Goal: Check status: Check status

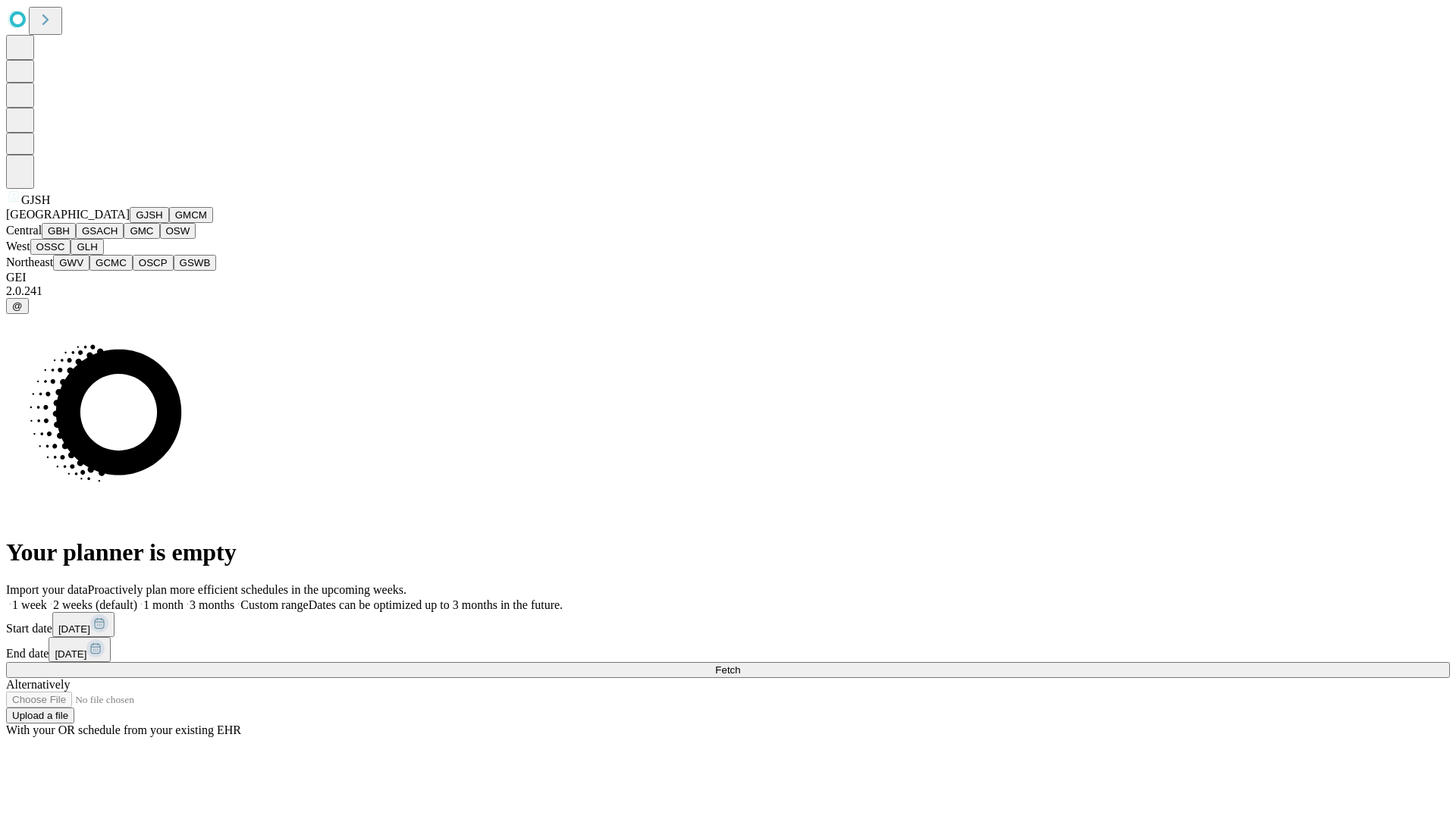
click at [130, 223] on button "GJSH" at bounding box center [149, 214] width 40 height 16
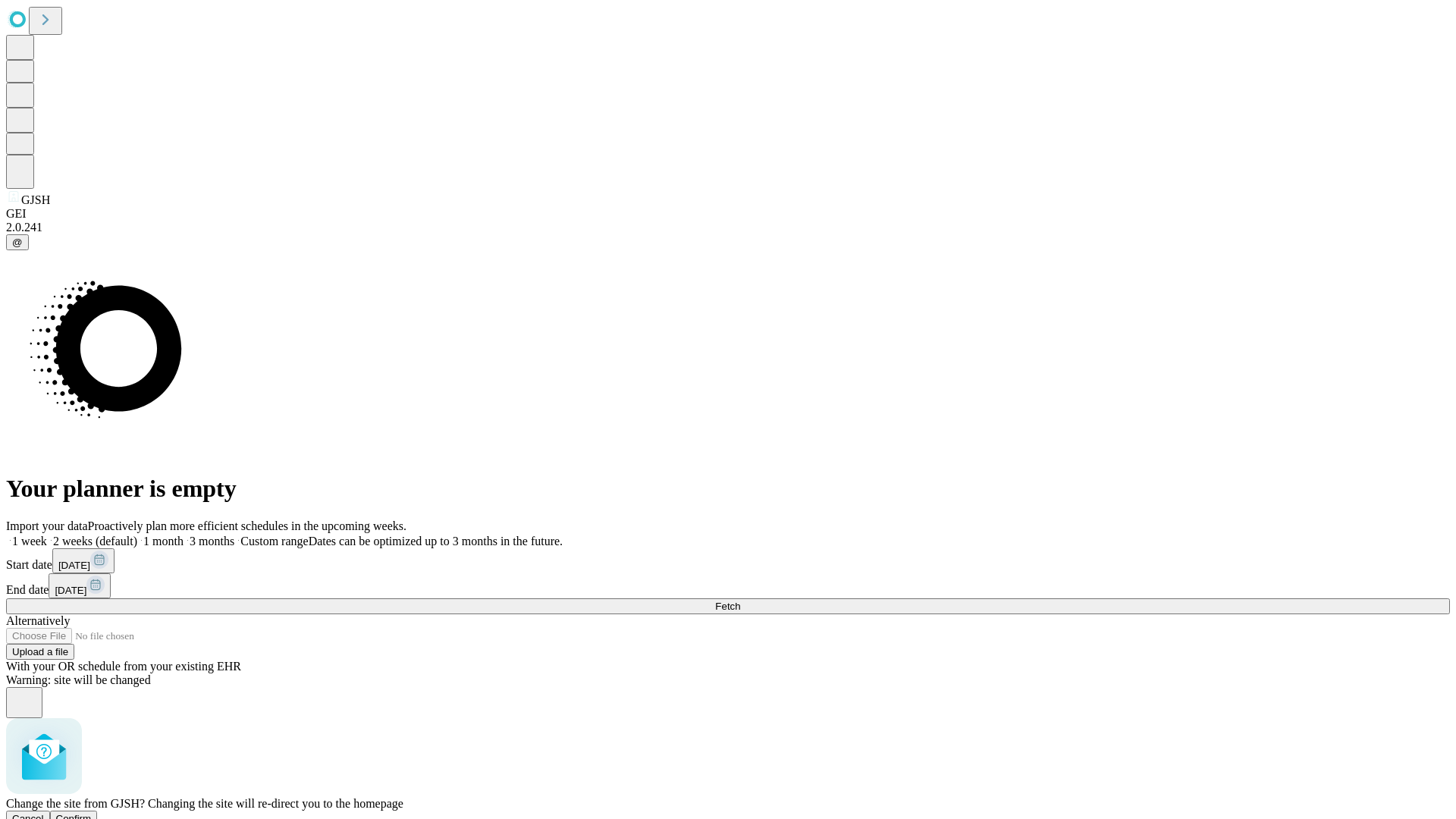
click at [92, 813] on span "Confirm" at bounding box center [74, 818] width 36 height 11
click at [184, 535] on label "1 month" at bounding box center [160, 541] width 46 height 13
click at [740, 600] on span "Fetch" at bounding box center [727, 606] width 25 height 11
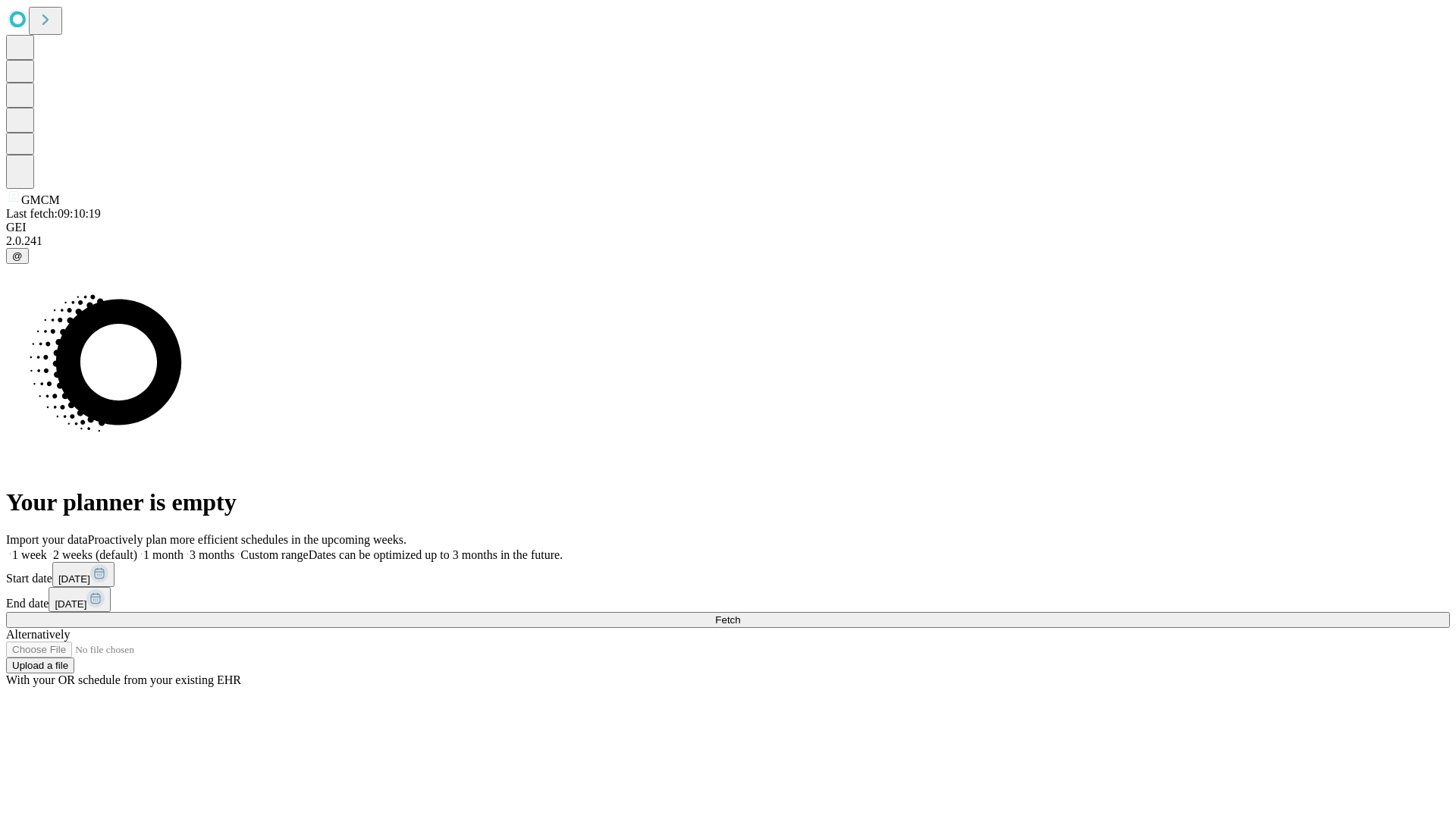
click at [184, 548] on label "1 month" at bounding box center [160, 554] width 46 height 13
click at [740, 614] on span "Fetch" at bounding box center [727, 620] width 25 height 11
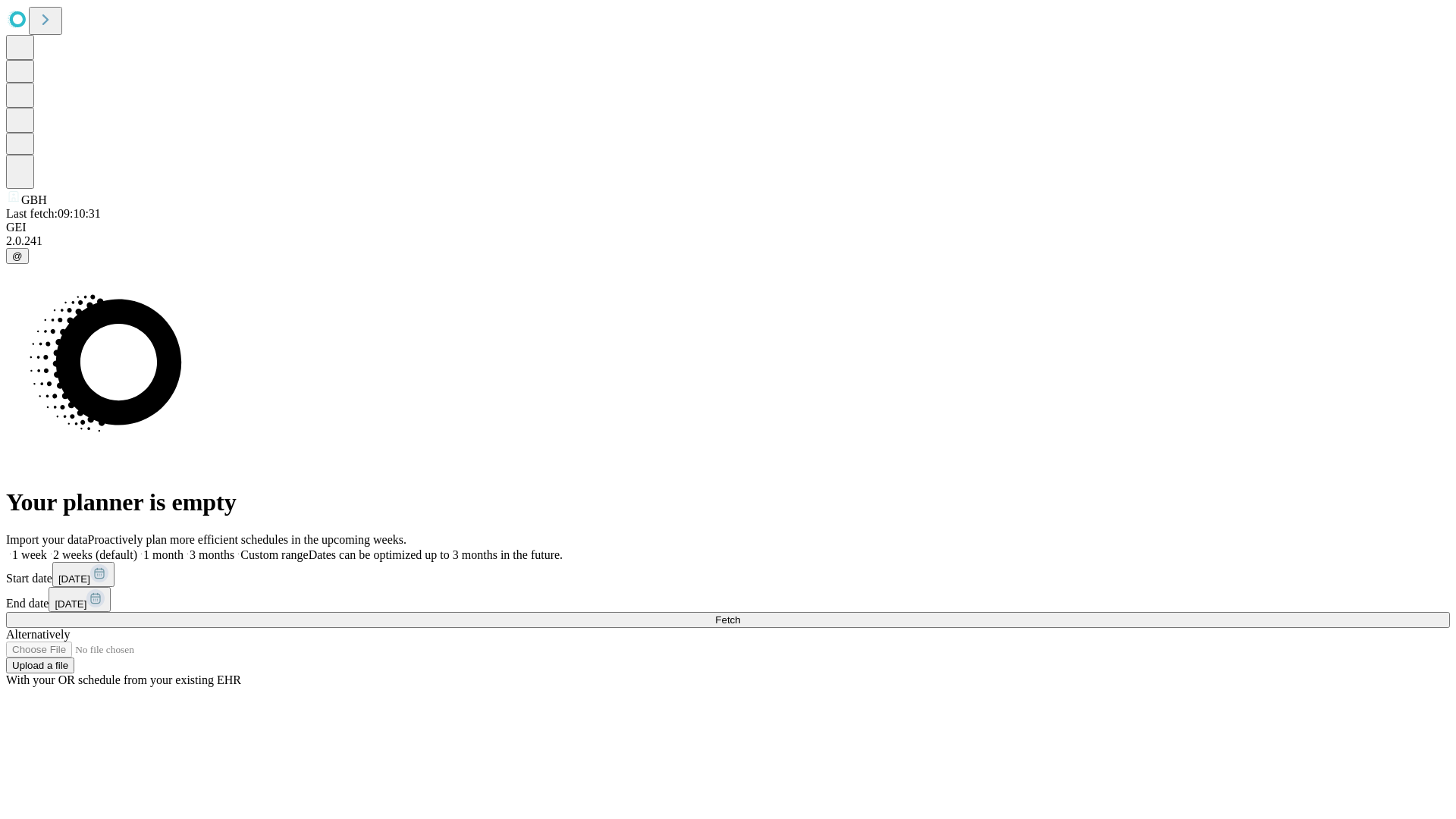
click at [184, 548] on label "1 month" at bounding box center [160, 554] width 46 height 13
click at [740, 614] on span "Fetch" at bounding box center [727, 620] width 25 height 11
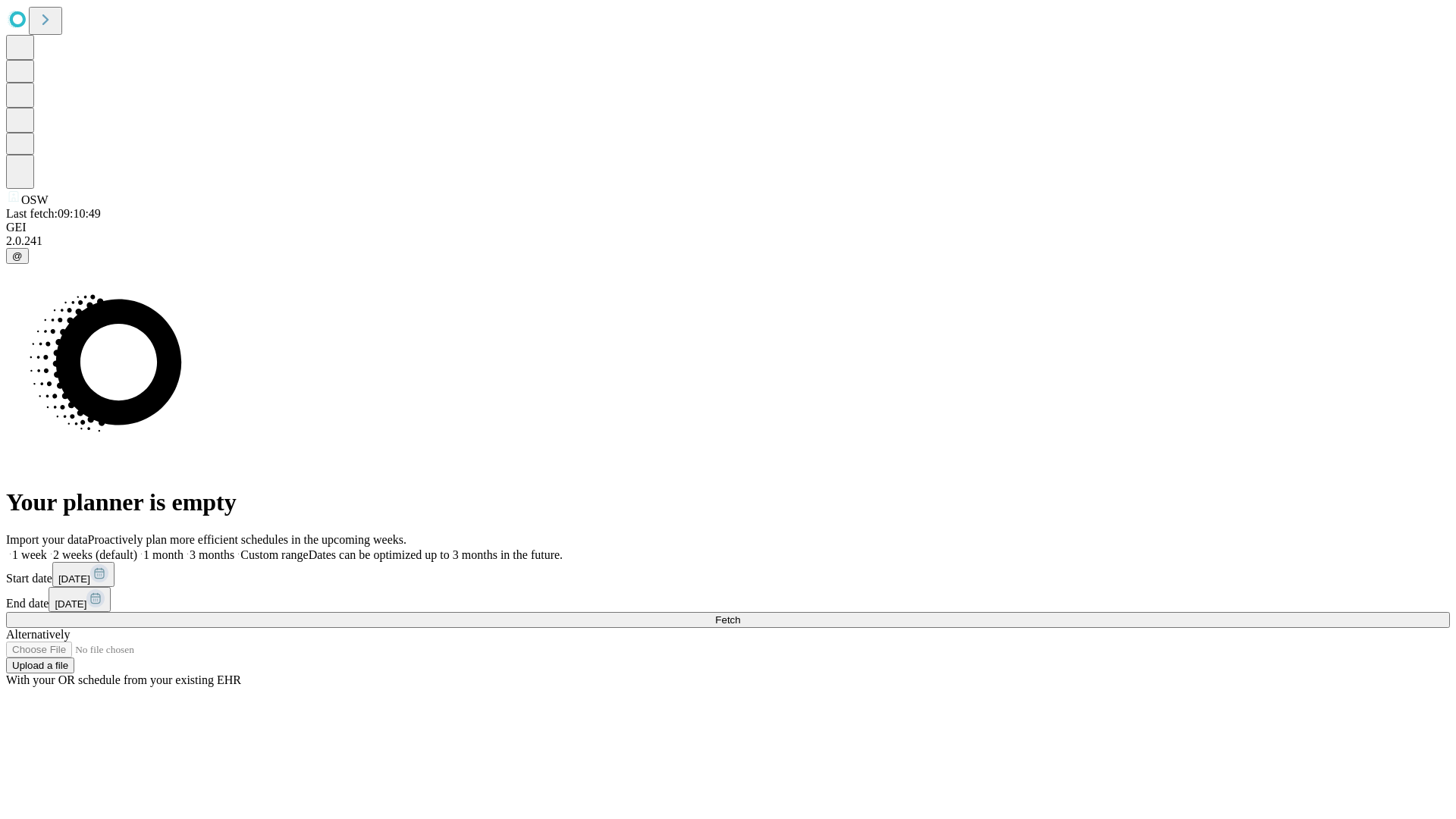
click at [184, 548] on label "1 month" at bounding box center [160, 554] width 46 height 13
click at [740, 614] on span "Fetch" at bounding box center [727, 620] width 25 height 11
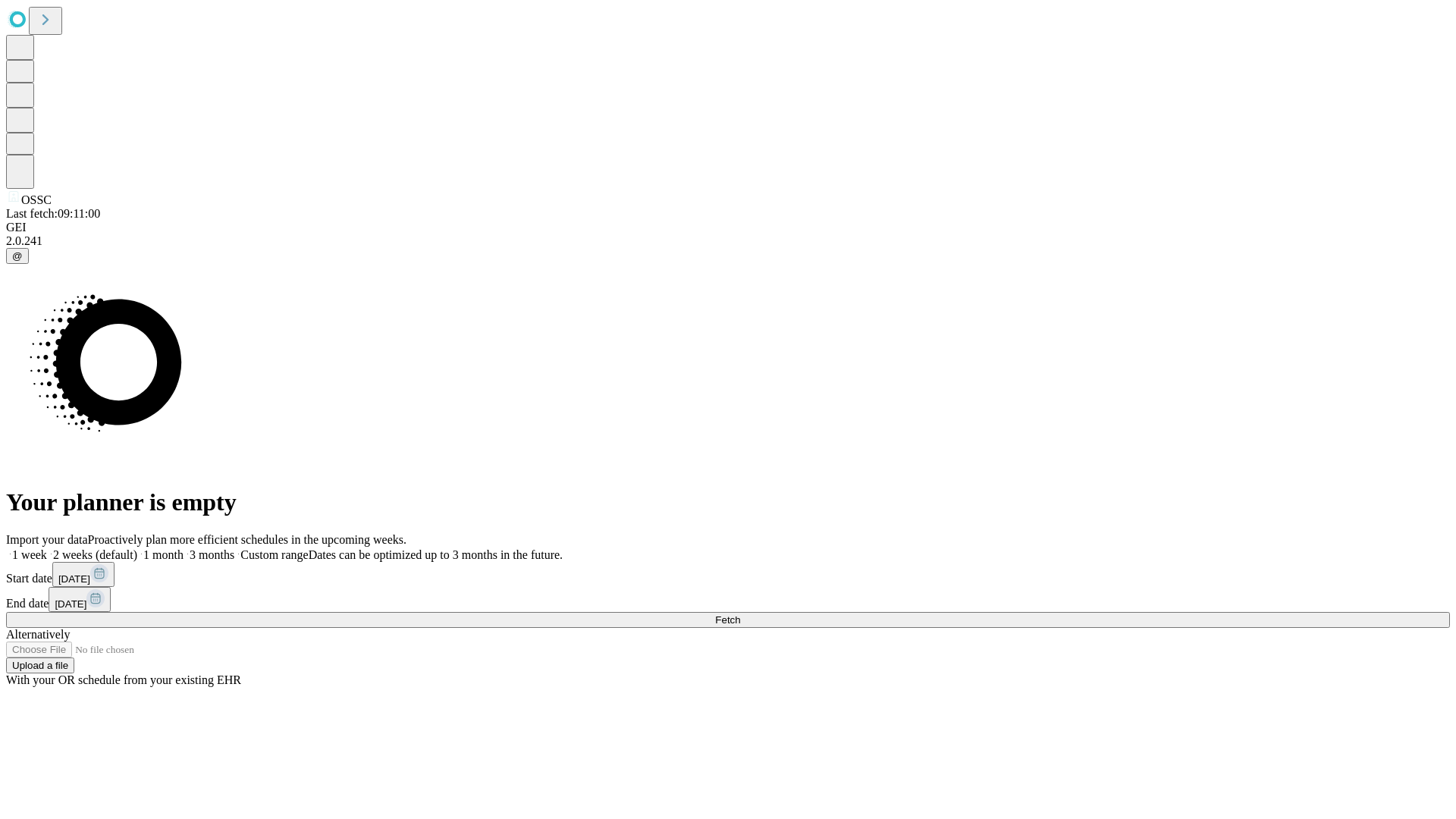
click at [184, 548] on label "1 month" at bounding box center [160, 554] width 46 height 13
click at [740, 614] on span "Fetch" at bounding box center [727, 620] width 25 height 11
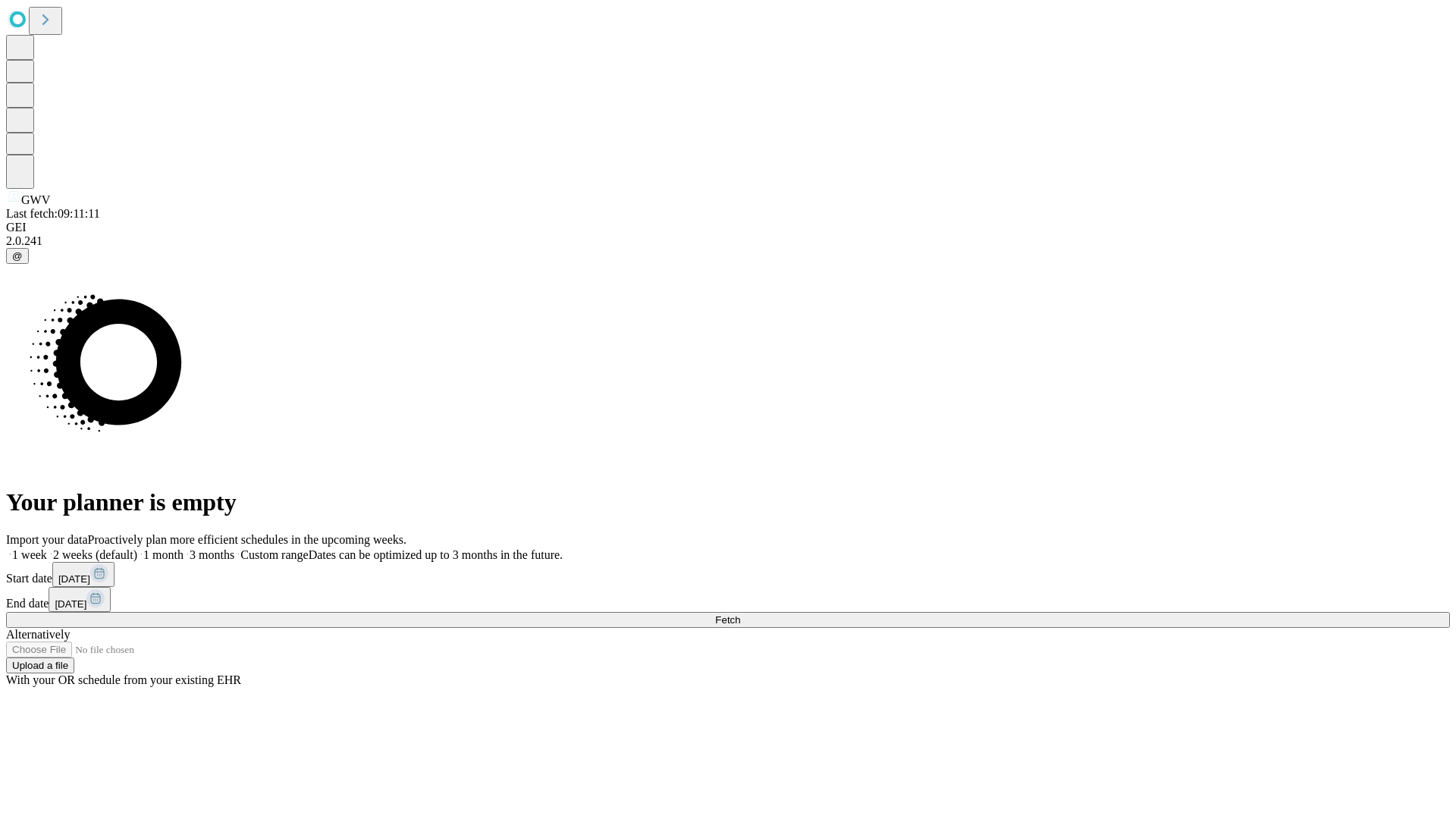
click at [184, 548] on label "1 month" at bounding box center [160, 554] width 46 height 13
click at [740, 614] on span "Fetch" at bounding box center [727, 620] width 25 height 11
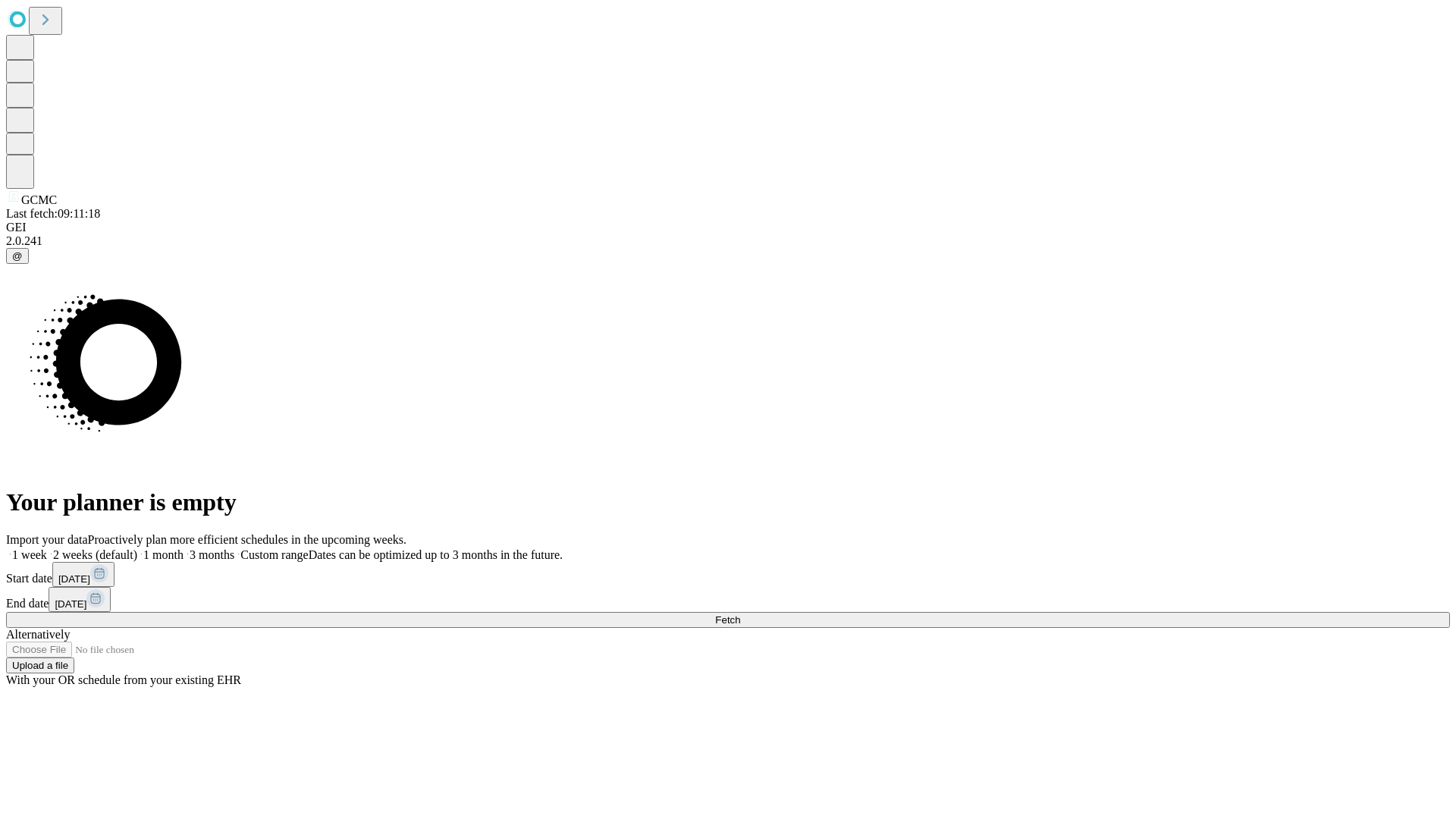
click at [184, 548] on label "1 month" at bounding box center [160, 554] width 46 height 13
click at [740, 614] on span "Fetch" at bounding box center [727, 620] width 25 height 11
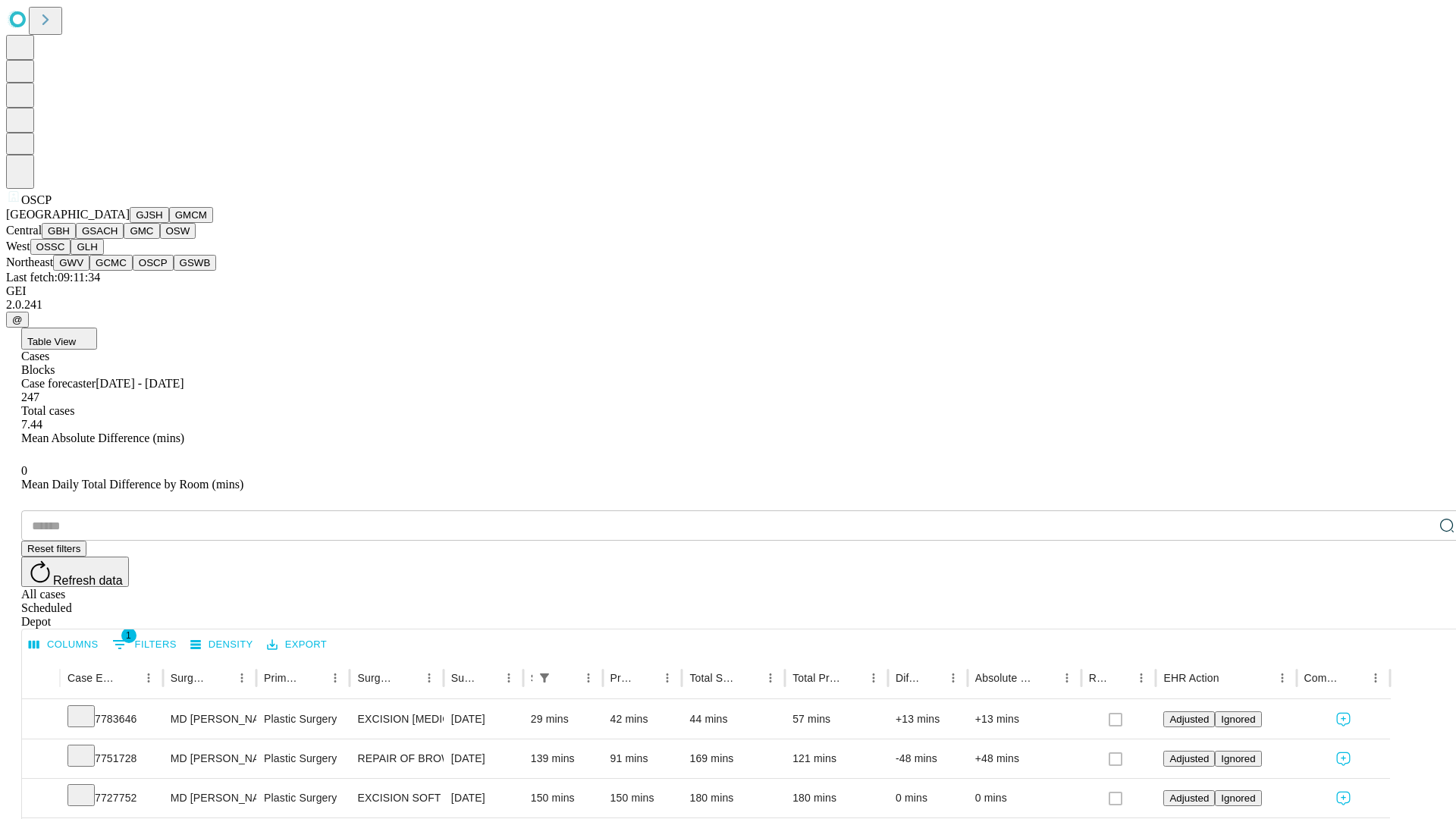
click at [174, 271] on button "GSWB" at bounding box center [195, 262] width 43 height 16
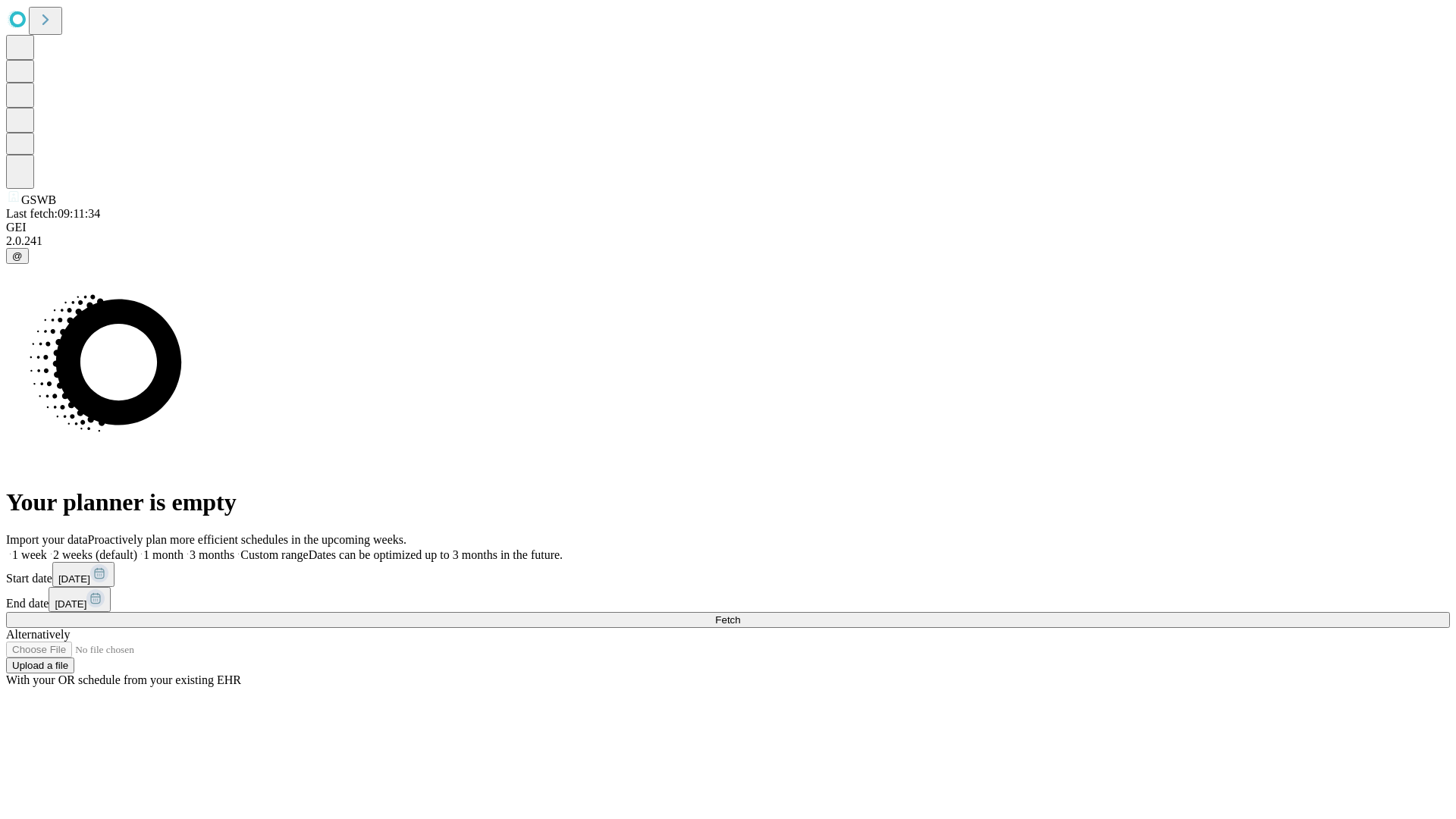
click at [740, 614] on span "Fetch" at bounding box center [727, 620] width 25 height 11
